Goal: Task Accomplishment & Management: Use online tool/utility

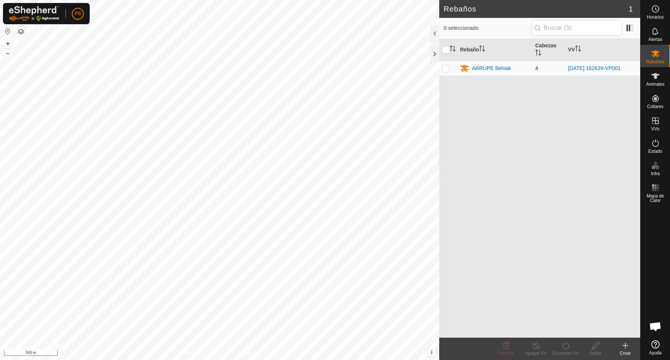
click at [449, 69] on p-checkbox at bounding box center [445, 68] width 7 height 6
checkbox input "true"
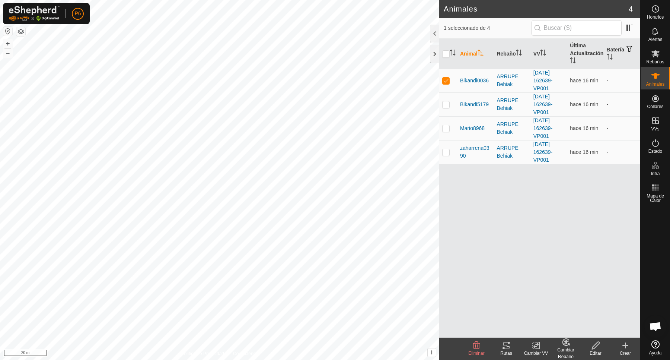
checkbox input "false"
checkbox input "true"
checkbox input "false"
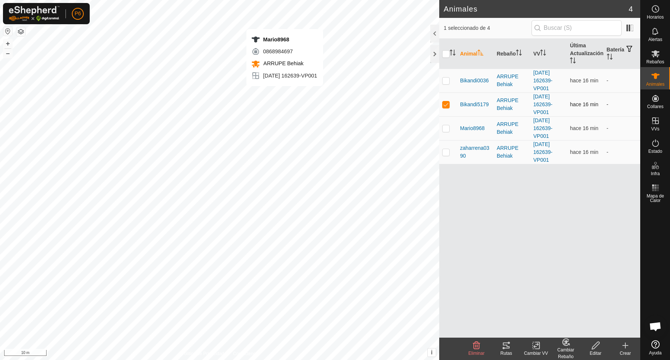
checkbox input "true"
checkbox input "false"
click at [505, 348] on icon at bounding box center [506, 345] width 9 height 9
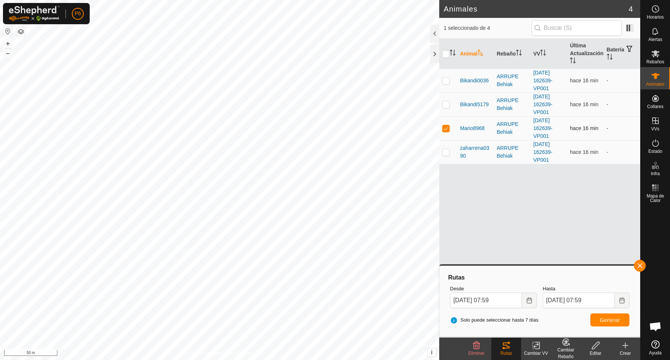
click at [444, 127] on p-checkbox at bounding box center [445, 128] width 7 height 6
checkbox input "false"
click at [446, 102] on p-checkbox at bounding box center [445, 104] width 7 height 6
checkbox input "true"
click at [609, 319] on span "Generar" at bounding box center [610, 320] width 20 height 6
